Goal: Task Accomplishment & Management: Use online tool/utility

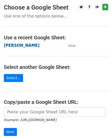
click at [13, 48] on strong "[PERSON_NAME]" at bounding box center [22, 45] width 36 height 5
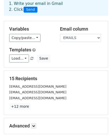
scroll to position [81, 0]
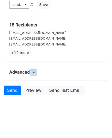
click at [33, 71] on icon at bounding box center [33, 72] width 3 height 3
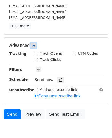
scroll to position [131, 0]
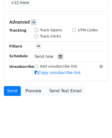
click at [37, 31] on input "Track Opens" at bounding box center [36, 30] width 3 height 3
checkbox input "true"
click at [37, 35] on input "Track Clicks" at bounding box center [36, 36] width 3 height 3
checkbox input "true"
click at [74, 30] on input "UTM Codes" at bounding box center [74, 30] width 3 height 3
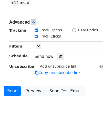
checkbox input "true"
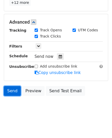
click at [10, 90] on link "Send" at bounding box center [12, 91] width 17 height 10
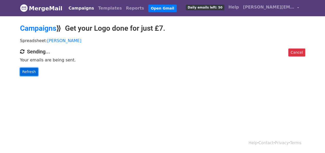
click at [29, 71] on link "Refresh" at bounding box center [29, 72] width 18 height 8
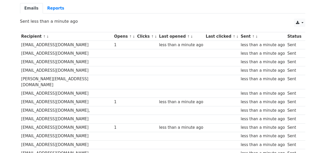
scroll to position [2, 0]
